Goal: Register for event/course

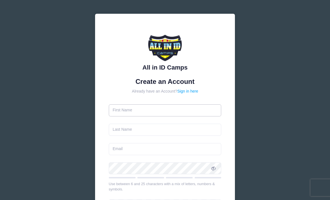
click at [195, 107] on input "text" at bounding box center [165, 110] width 113 height 12
type input "[PERSON_NAME]"
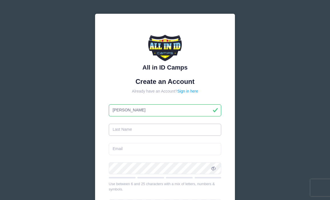
type input "[PERSON_NAME]"
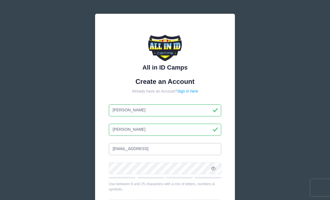
type input "[EMAIL_ADDRESS][DOMAIN_NAME]"
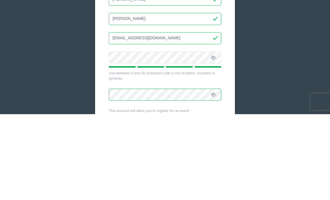
scroll to position [104, 0]
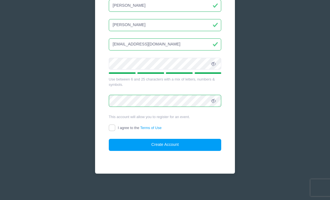
click at [111, 126] on input "I agree to the Terms of Use" at bounding box center [112, 127] width 6 height 6
checkbox input "true"
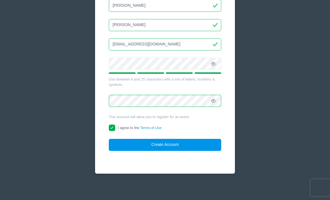
click at [183, 146] on button "Create Account" at bounding box center [165, 145] width 113 height 12
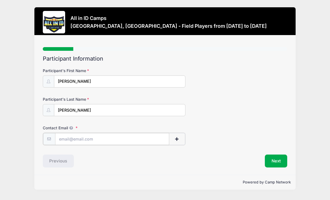
click at [131, 137] on input "Contact Email" at bounding box center [112, 139] width 114 height 12
type input "[EMAIL_ADDRESS][DOMAIN_NAME]"
click at [180, 139] on span "button" at bounding box center [177, 139] width 5 height 4
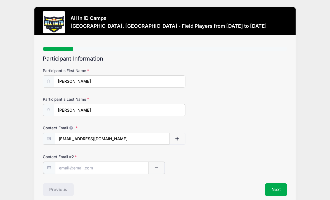
click at [123, 169] on input "text" at bounding box center [102, 168] width 94 height 12
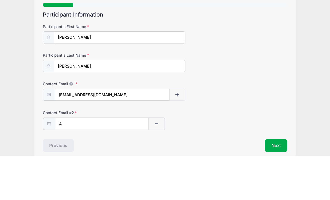
scroll to position [25, 0]
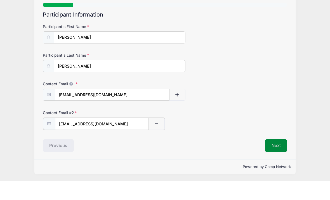
type input "[EMAIL_ADDRESS][DOMAIN_NAME]"
click at [278, 158] on button "Next" at bounding box center [276, 164] width 23 height 13
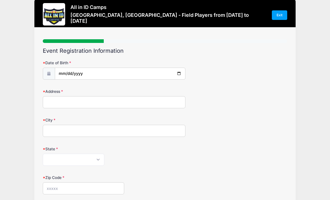
scroll to position [1, 0]
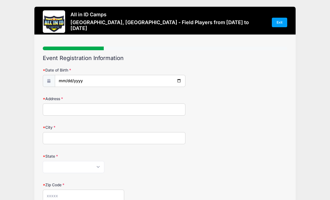
click at [50, 78] on span at bounding box center [49, 81] width 12 height 12
click at [102, 80] on input "date" at bounding box center [120, 81] width 130 height 12
type input "[DATE]"
click at [115, 111] on input "Address" at bounding box center [114, 109] width 143 height 12
type input "123 Sawgrass"
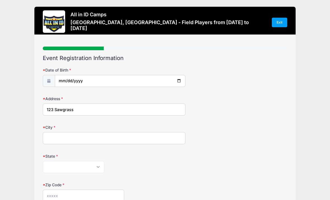
type input "O Fallon"
select select "IL"
type input "62269"
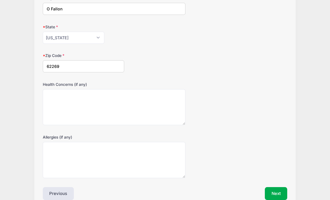
scroll to position [140, 0]
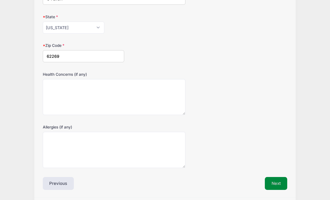
click at [275, 182] on button "Next" at bounding box center [276, 183] width 23 height 13
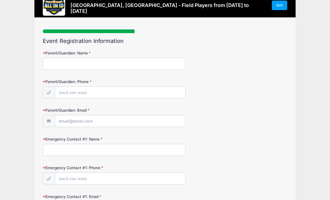
scroll to position [0, 0]
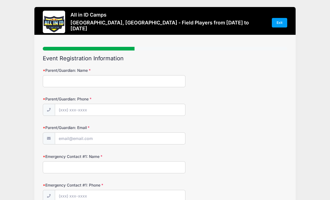
click at [144, 77] on input "Parent/Guardian: Name" at bounding box center [114, 81] width 143 height 12
type input "[PERSON_NAME]"
click at [80, 112] on input "Parent/Guardian: Phone" at bounding box center [120, 110] width 130 height 12
type input "[PHONE_NUMBER]"
click at [119, 139] on input "Parent/Guardian: Email" at bounding box center [120, 138] width 130 height 12
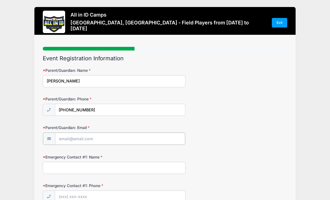
type input "[EMAIL_ADDRESS][DOMAIN_NAME]"
click at [116, 168] on input "Emergency Contact #1: Name" at bounding box center [114, 167] width 143 height 12
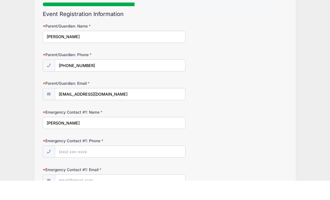
scroll to position [28, 0]
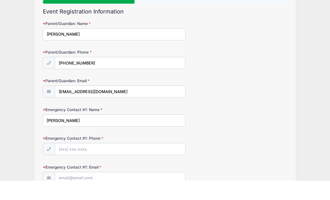
type input "[PERSON_NAME]"
click at [90, 162] on input "Emergency Contact #1: Phone" at bounding box center [120, 168] width 130 height 12
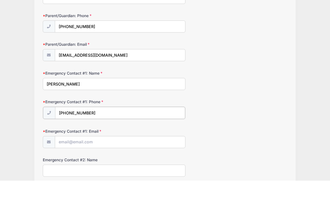
scroll to position [64, 0]
type input "[PHONE_NUMBER]"
click at [134, 155] on input "Emergency Contact #1: Email" at bounding box center [120, 161] width 130 height 12
click at [73, 97] on input "[PERSON_NAME]" at bounding box center [114, 103] width 143 height 12
type input "[PERSON_NAME]"
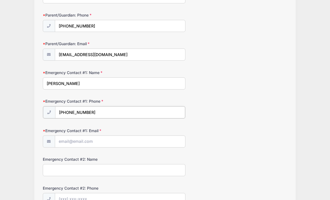
click at [117, 110] on input "[PHONE_NUMBER]" at bounding box center [120, 112] width 130 height 12
type input "[PHONE_NUMBER]"
click at [114, 141] on input "Emergency Contact #1: Email" at bounding box center [120, 141] width 130 height 12
type input "[EMAIL_ADDRESS][DOMAIN_NAME]"
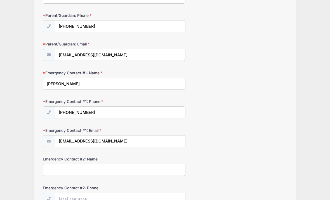
click at [100, 171] on input "Emergency Contact #2: Name" at bounding box center [114, 169] width 143 height 12
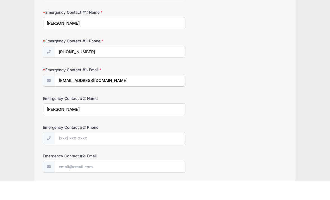
scroll to position [135, 0]
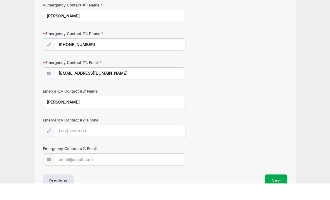
type input "[PERSON_NAME]"
click at [120, 141] on input "Emergency Contact #2: Phone" at bounding box center [120, 147] width 130 height 12
type input "[PHONE_NUMBER]"
click at [123, 170] on input "Emergency Contact #2: Email" at bounding box center [120, 176] width 130 height 12
type input "[EMAIL_ADDRESS][DOMAIN_NAME]"
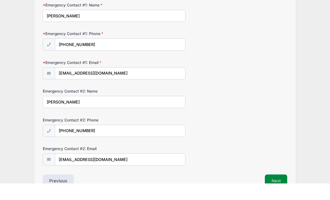
click at [277, 191] on button "Next" at bounding box center [276, 197] width 23 height 13
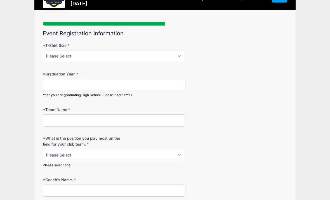
scroll to position [3, 0]
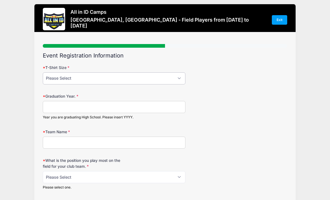
click at [182, 79] on select "Please Select YM YL AS AM AL AXL" at bounding box center [114, 78] width 143 height 12
select select "AM"
click at [137, 104] on input "Graduation Year." at bounding box center [114, 107] width 143 height 12
type input "2028"
click at [120, 143] on input "Team Name" at bounding box center [114, 142] width 143 height 12
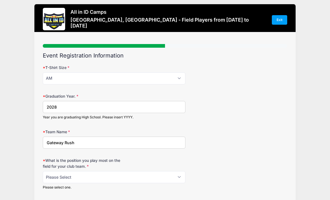
type input "Gateway Rush"
click at [137, 177] on select "Please Select 1-GK 2-RB 3-LB 4-CB 5-CB 6-DCM 7- Right Winger 8- CM 9-Striker 10…" at bounding box center [114, 177] width 143 height 12
click at [146, 177] on select "Please Select 1-GK 2-RB 3-LB 4-CB 5-CB 6-DCM 7- Right Winger 8- CM 9-Striker 10…" at bounding box center [114, 177] width 143 height 12
select select "3-LB"
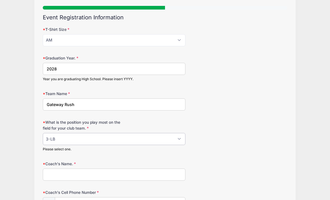
scroll to position [61, 0]
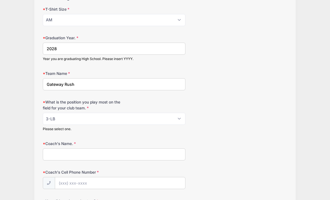
click at [127, 153] on input "Coach's Name." at bounding box center [114, 154] width 143 height 12
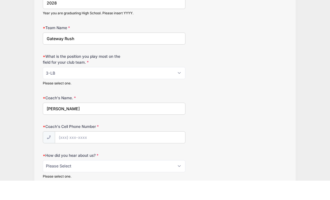
scroll to position [92, 0]
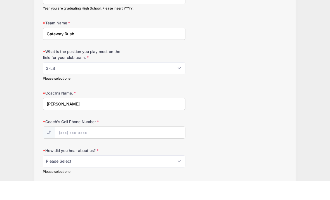
type input "[PERSON_NAME]"
click at [179, 174] on select "Please Select Email Website Friend Coach Facebook Instagram Google Card at Tour…" at bounding box center [114, 180] width 143 height 12
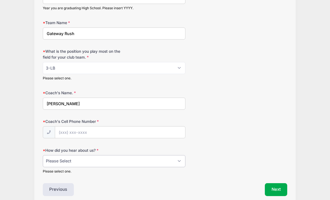
select select "Email"
click at [125, 131] on input "Coach's Cell Phone Number" at bounding box center [120, 132] width 130 height 12
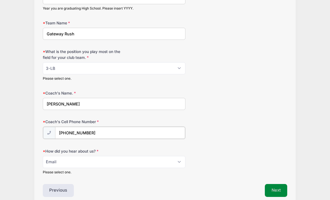
type input "[PHONE_NUMBER]"
click at [277, 186] on button "Next" at bounding box center [276, 189] width 23 height 13
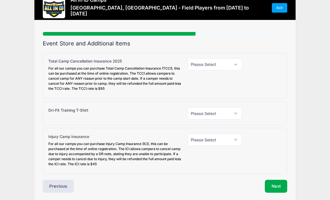
scroll to position [18, 0]
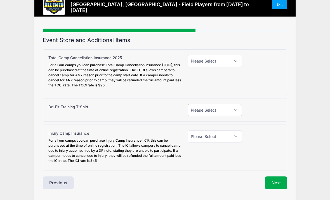
click at [238, 109] on select "Please Select Yes (+$30.00) No" at bounding box center [215, 110] width 54 height 12
click at [269, 108] on div at bounding box center [265, 110] width 40 height 12
click at [237, 57] on select "Please Select Yes (+$95.00) No" at bounding box center [215, 61] width 54 height 12
select select "1"
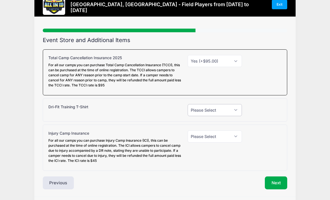
click at [237, 111] on select "Please Select Yes (+$30.00) No" at bounding box center [215, 110] width 54 height 12
select select "1"
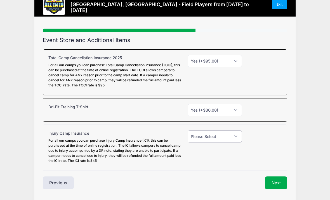
click at [239, 135] on select "Please Select Yes (+$45.00) No" at bounding box center [215, 136] width 54 height 12
select select "0"
click at [279, 182] on button "Next" at bounding box center [276, 182] width 23 height 13
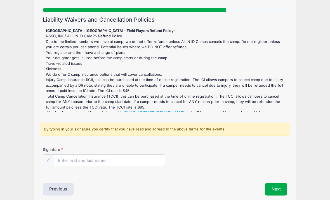
scroll to position [45, 0]
